Goal: Navigation & Orientation: Understand site structure

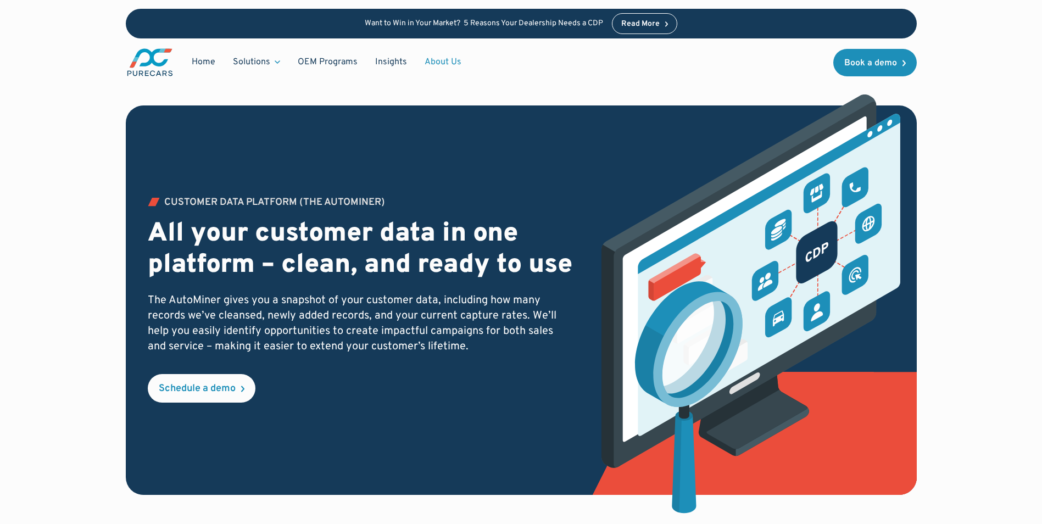
click at [425, 64] on link "About Us" at bounding box center [443, 62] width 54 height 21
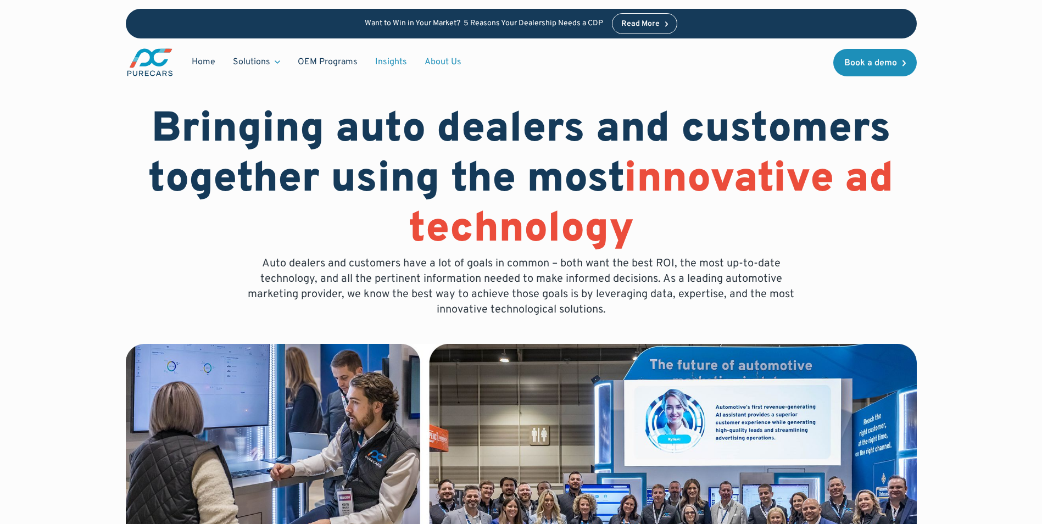
click at [376, 62] on link "Insights" at bounding box center [390, 62] width 49 height 21
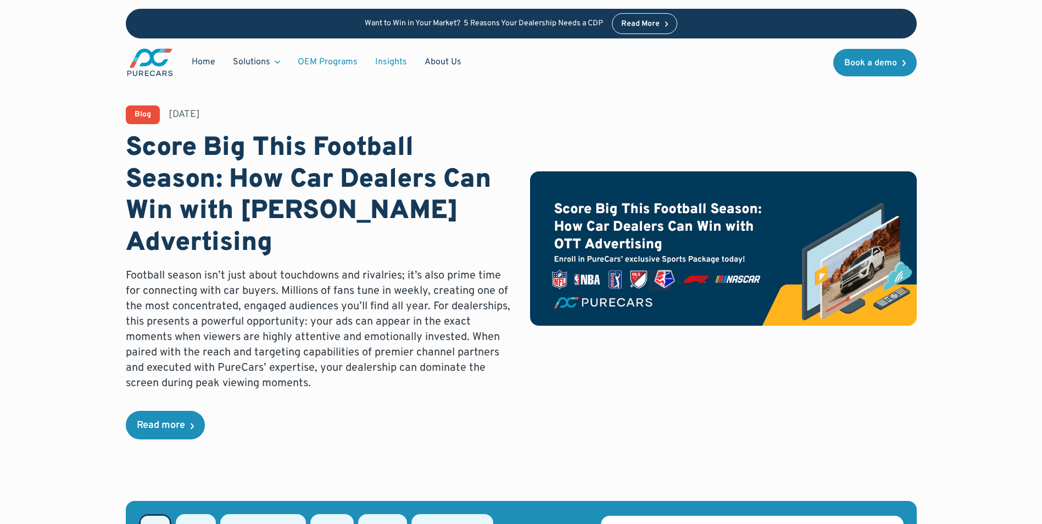
click at [322, 64] on link "OEM Programs" at bounding box center [327, 62] width 77 height 21
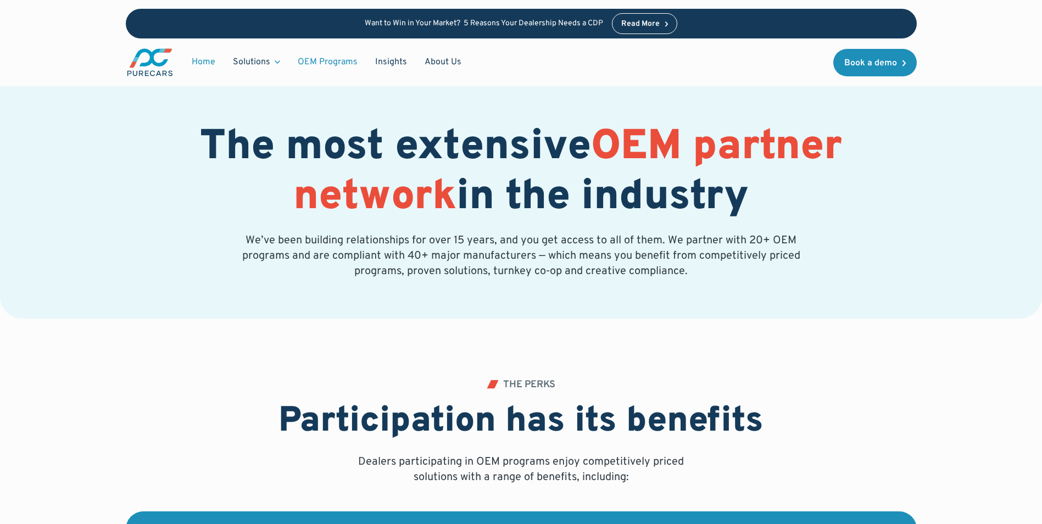
click at [196, 65] on link "Home" at bounding box center [203, 62] width 41 height 21
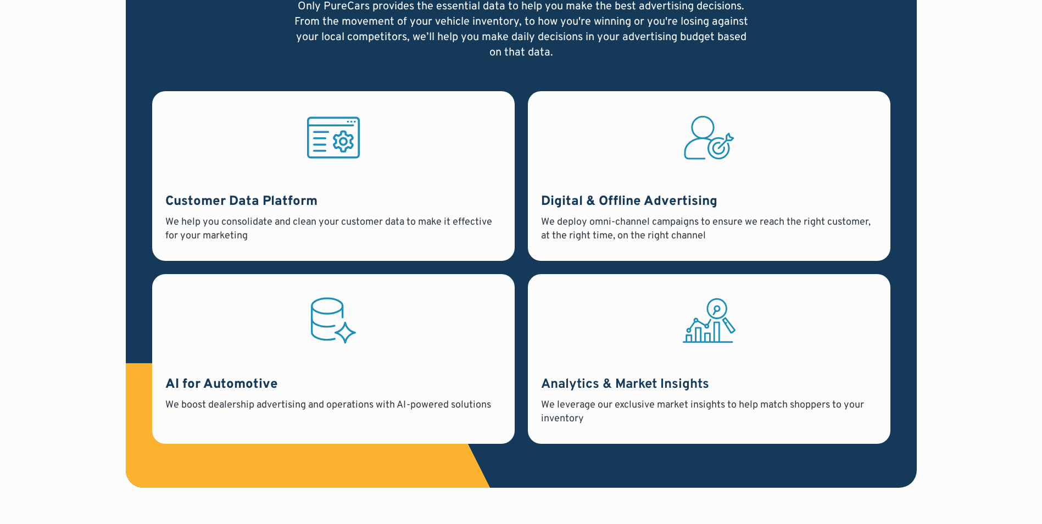
scroll to position [989, 0]
